Goal: Find specific page/section: Find specific page/section

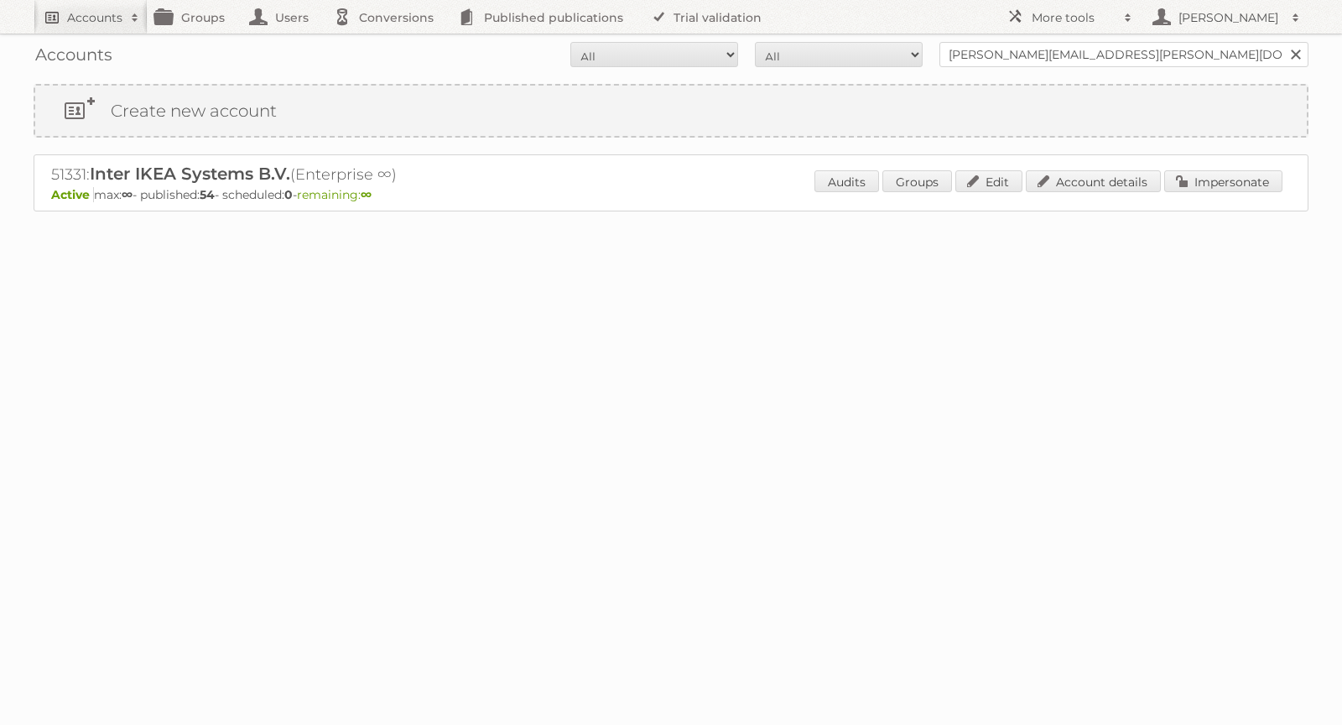
click at [111, 22] on h2 "Accounts" at bounding box center [94, 17] width 55 height 17
paste input"] "[EMAIL_ADDRESS][PERSON_NAME][DOMAIN_NAME]"
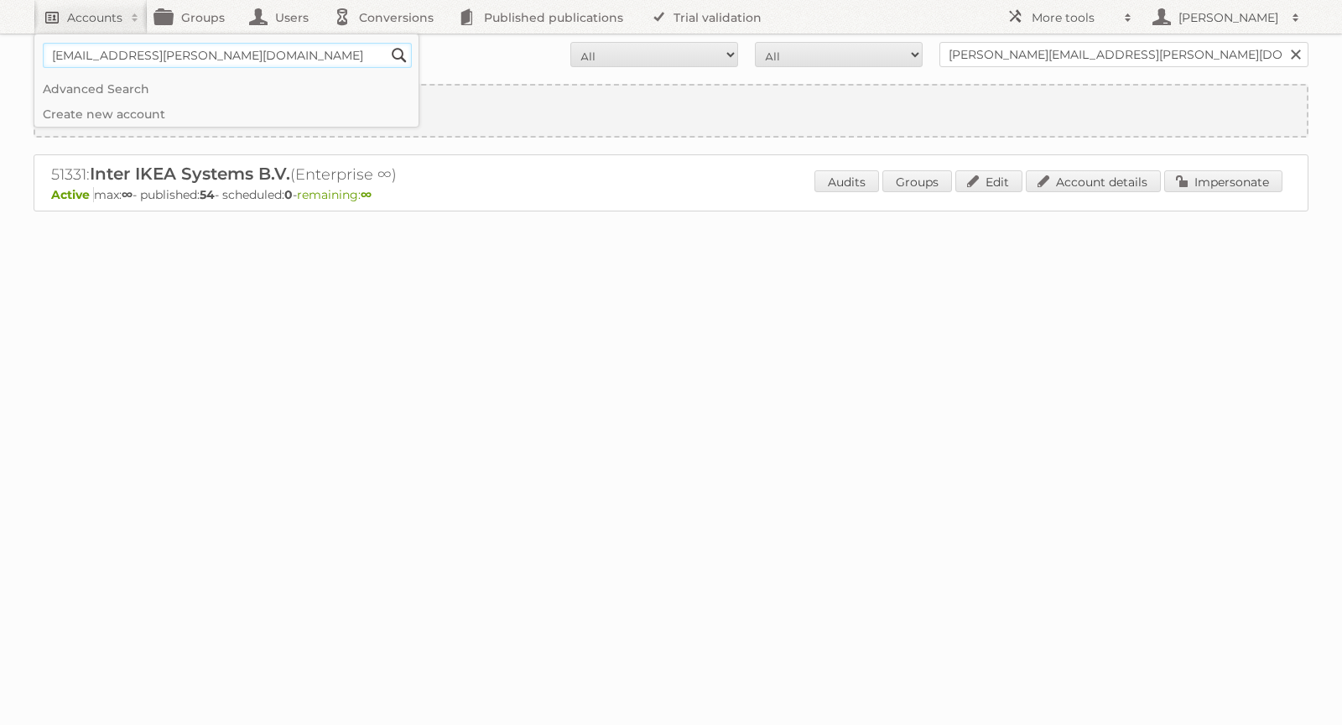
type input"] "[EMAIL_ADDRESS][PERSON_NAME][DOMAIN_NAME]"
click at [387, 43] on input "Search" at bounding box center [399, 55] width 25 height 25
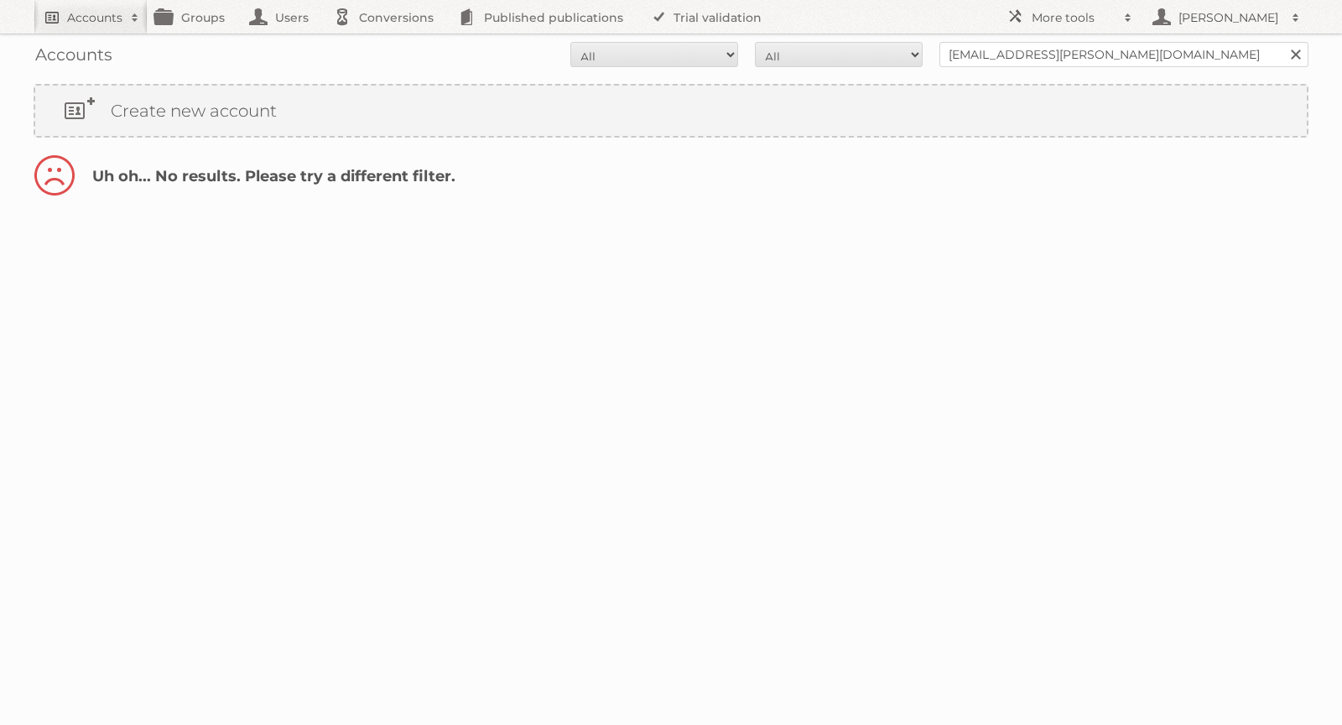
click at [68, 18] on h2 "Accounts" at bounding box center [94, 17] width 55 height 17
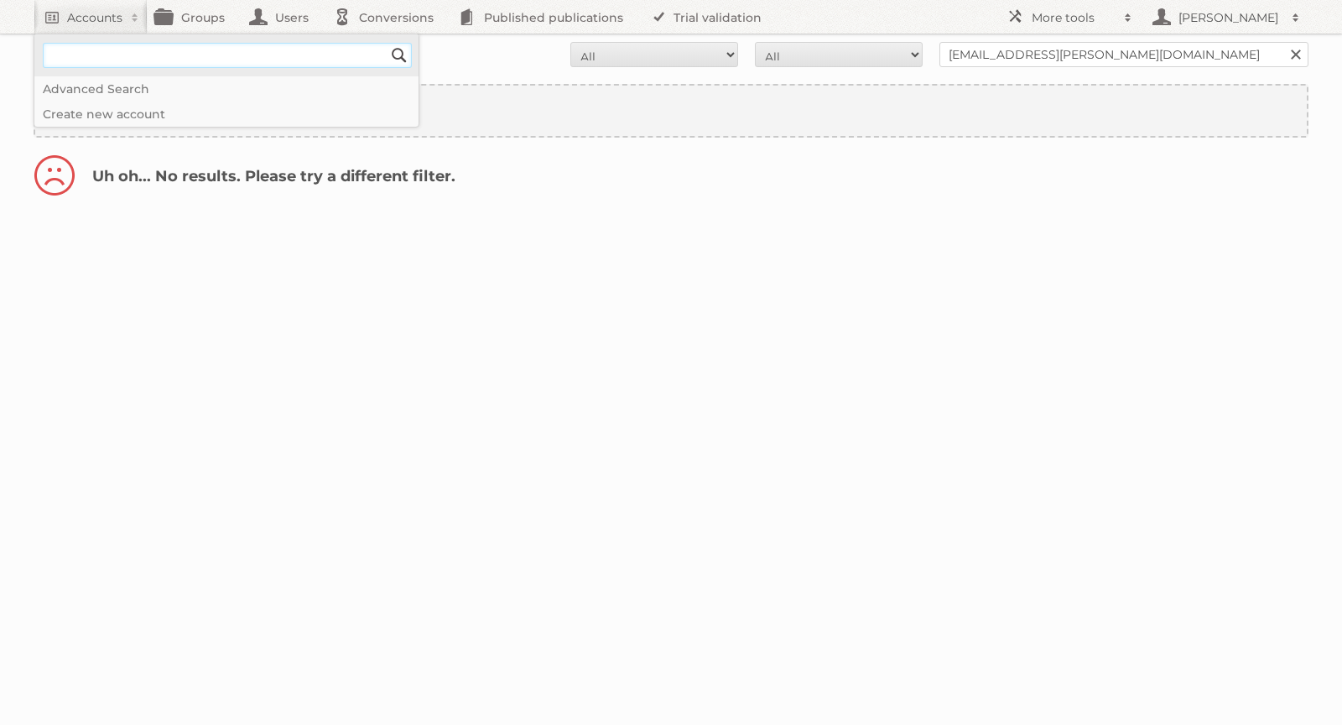
paste input"] "[EMAIL_ADDRESS][DOMAIN_NAME]"
type input"] "[EMAIL_ADDRESS][DOMAIN_NAME]"
click at [400, 55] on input "Search" at bounding box center [399, 55] width 25 height 25
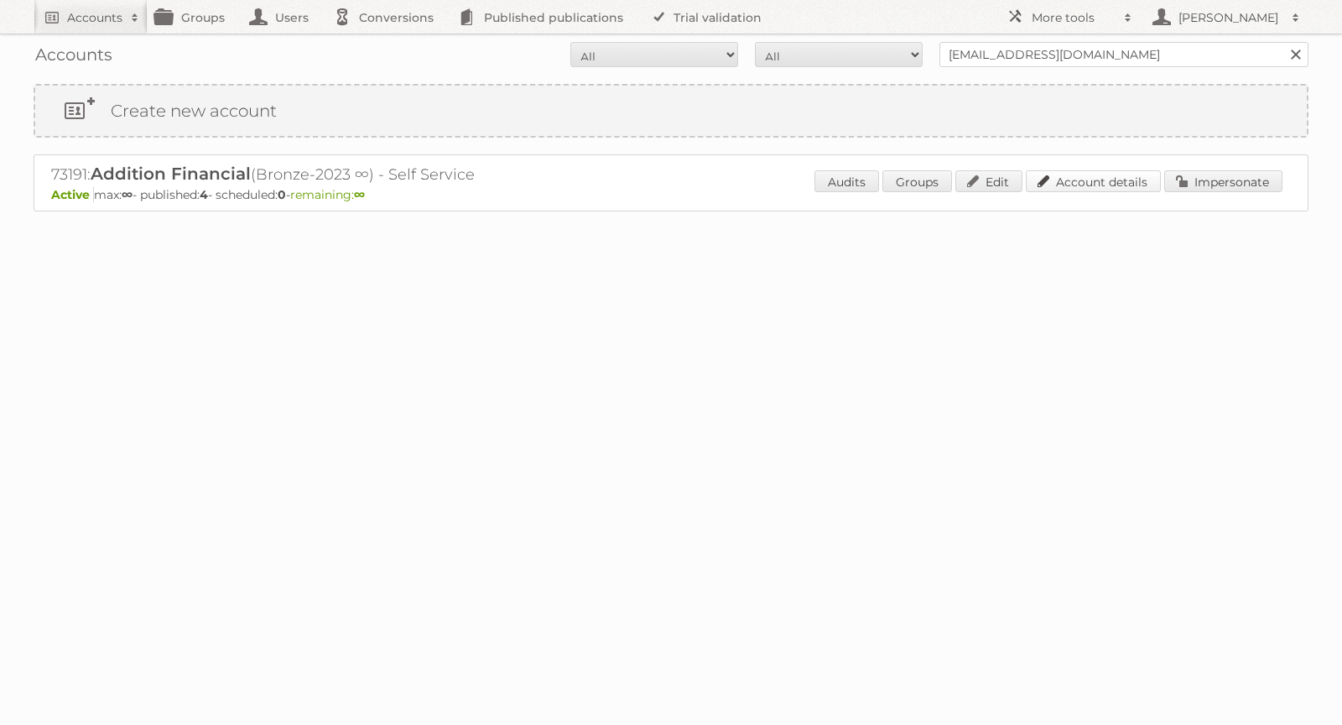
click at [1106, 184] on link "Account details" at bounding box center [1093, 181] width 135 height 22
